Goal: Navigation & Orientation: Go to known website

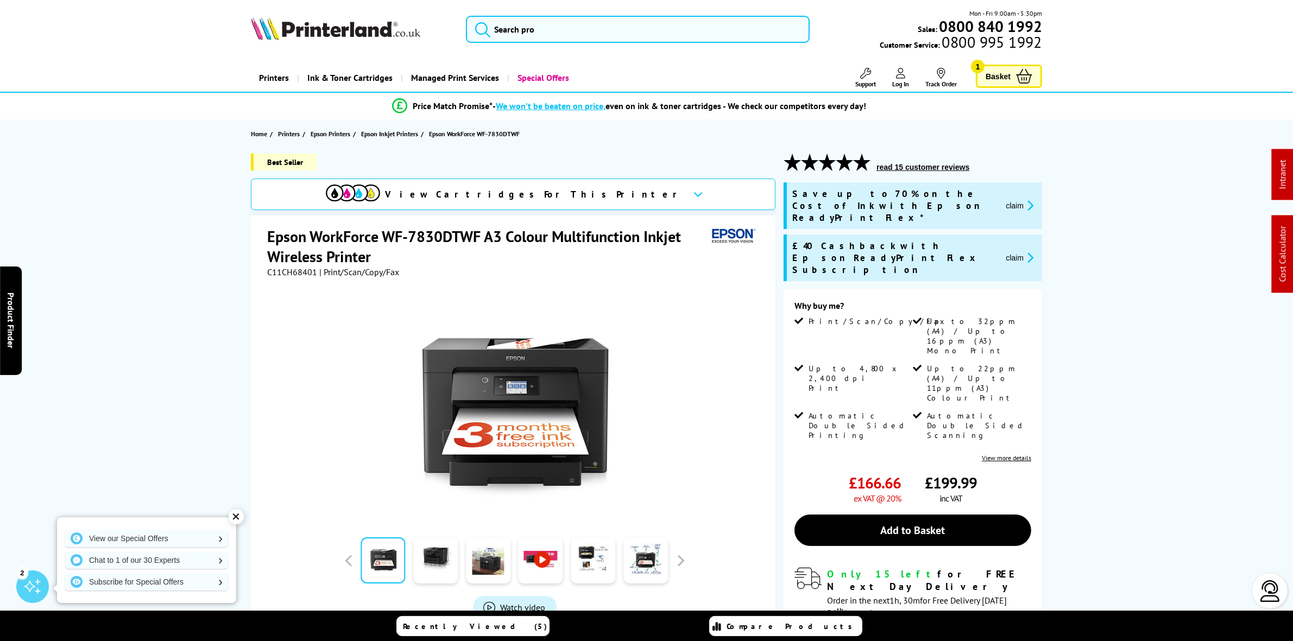
click at [350, 28] on img at bounding box center [335, 28] width 169 height 24
